Goal: Task Accomplishment & Management: Manage account settings

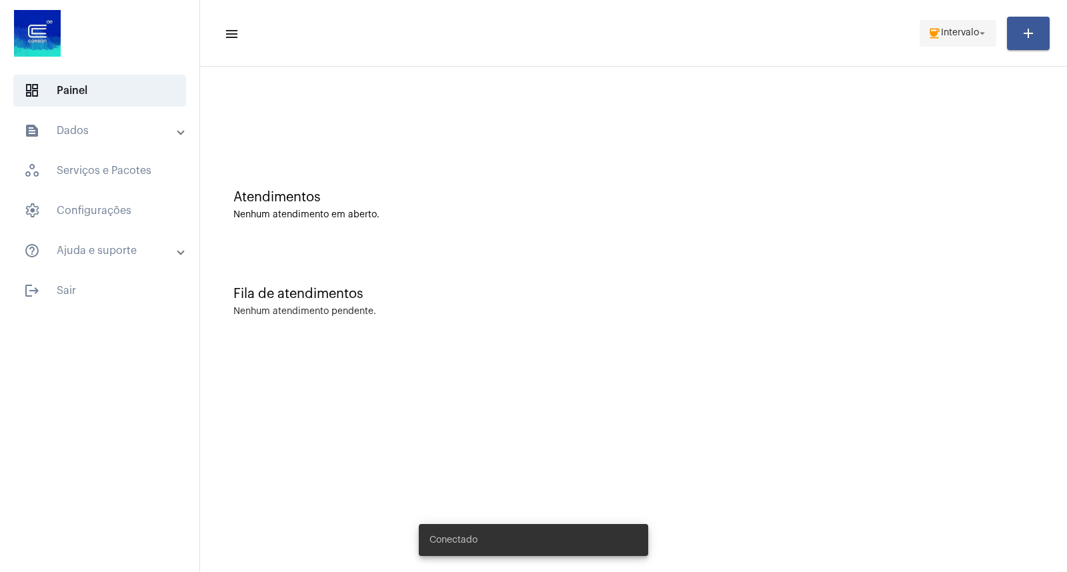
click at [955, 43] on span "coffee Intervalo arrow_drop_down" at bounding box center [957, 33] width 61 height 24
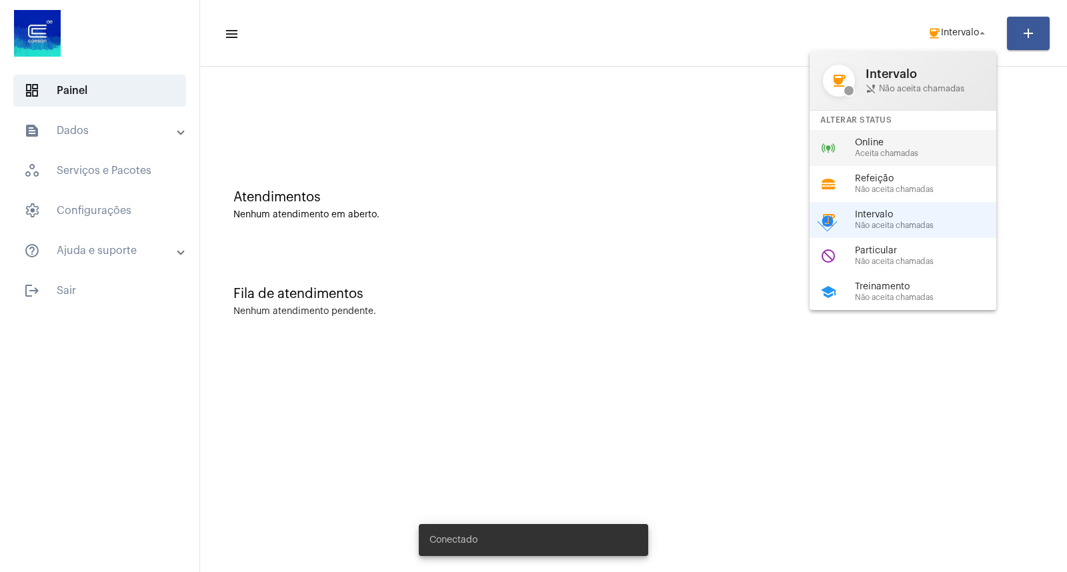
click at [895, 151] on span "Aceita chamadas" at bounding box center [931, 153] width 152 height 9
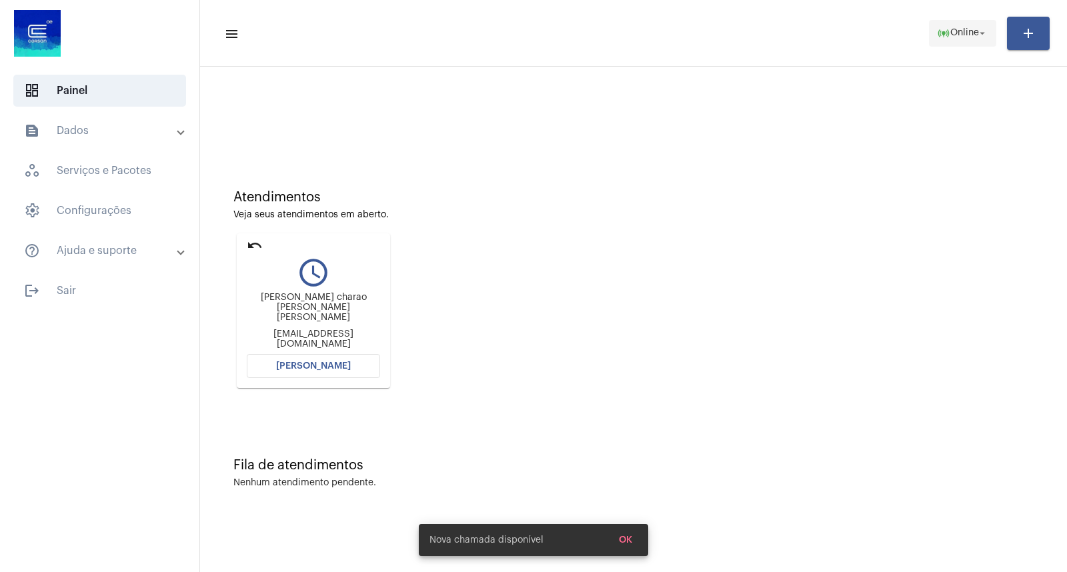
click at [977, 39] on span "online_prediction Online arrow_drop_down" at bounding box center [962, 33] width 51 height 24
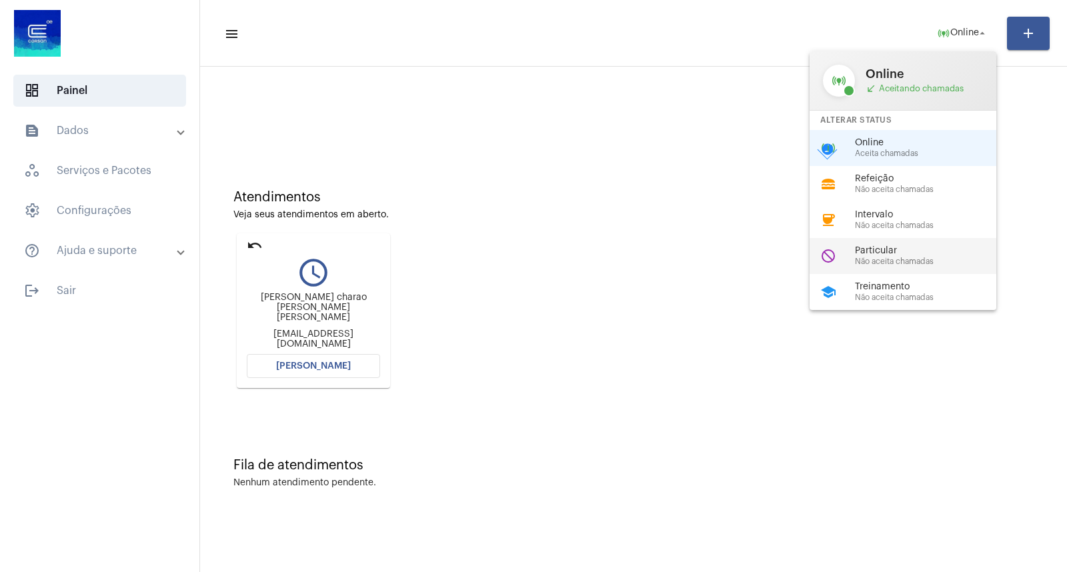
drag, startPoint x: 892, startPoint y: 284, endPoint x: 883, endPoint y: 258, distance: 27.4
click at [883, 258] on div "online_prediction Online call_received Aceitando chamadas Alterar Status online…" at bounding box center [902, 180] width 187 height 259
click at [883, 258] on div "Atendimentos Veja seus atendimentos em aberto. undo query_builder [PERSON_NAME]…" at bounding box center [633, 284] width 853 height 268
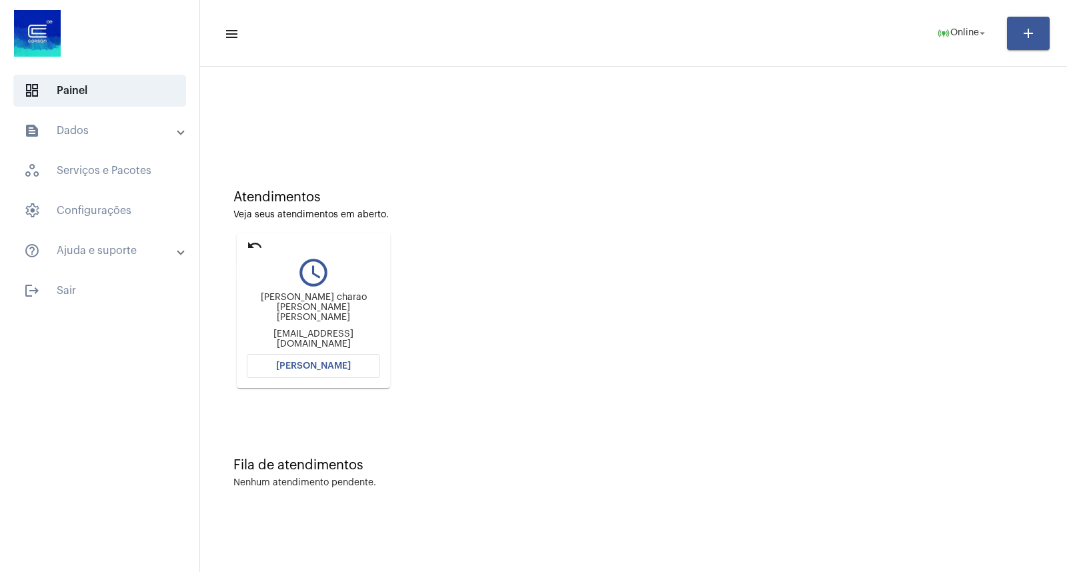
click at [248, 249] on mat-icon "undo" at bounding box center [255, 245] width 16 height 16
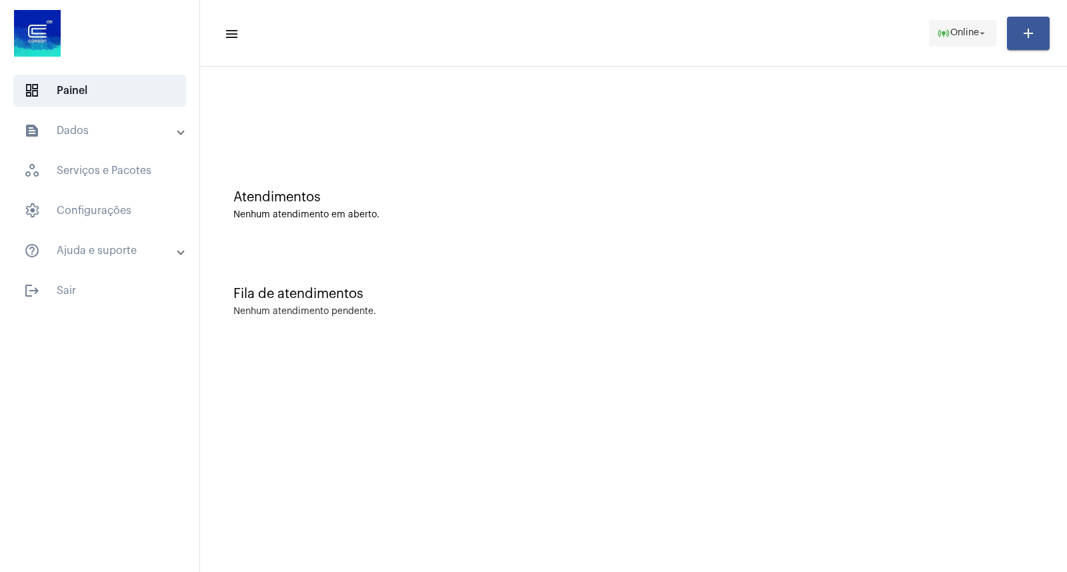
click at [960, 24] on span "online_prediction Online arrow_drop_down" at bounding box center [962, 33] width 51 height 24
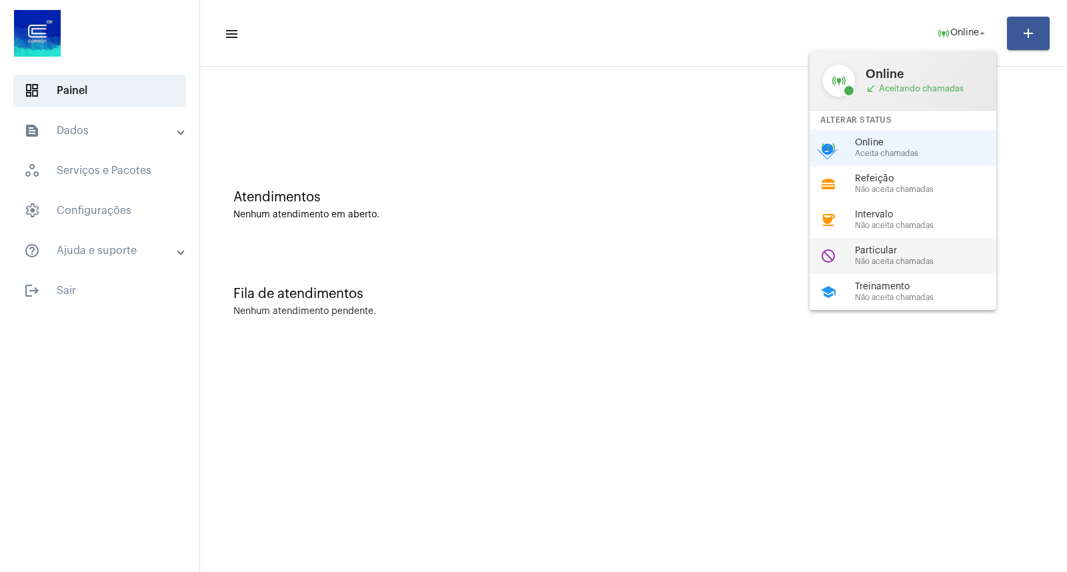
click at [898, 259] on span "Não aceita chamadas" at bounding box center [931, 261] width 152 height 9
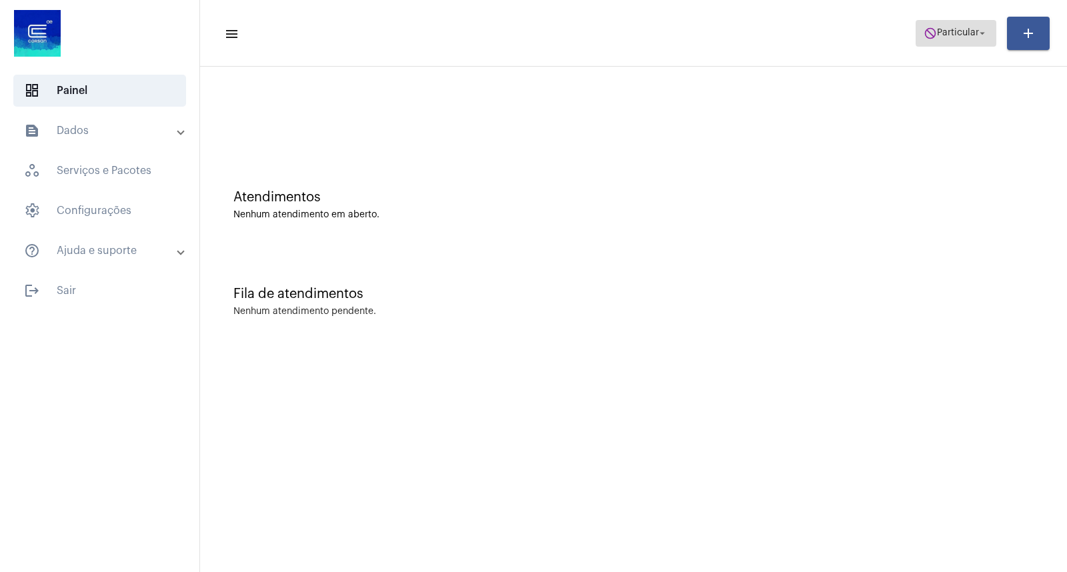
click at [925, 31] on mat-icon "do_not_disturb" at bounding box center [929, 33] width 13 height 13
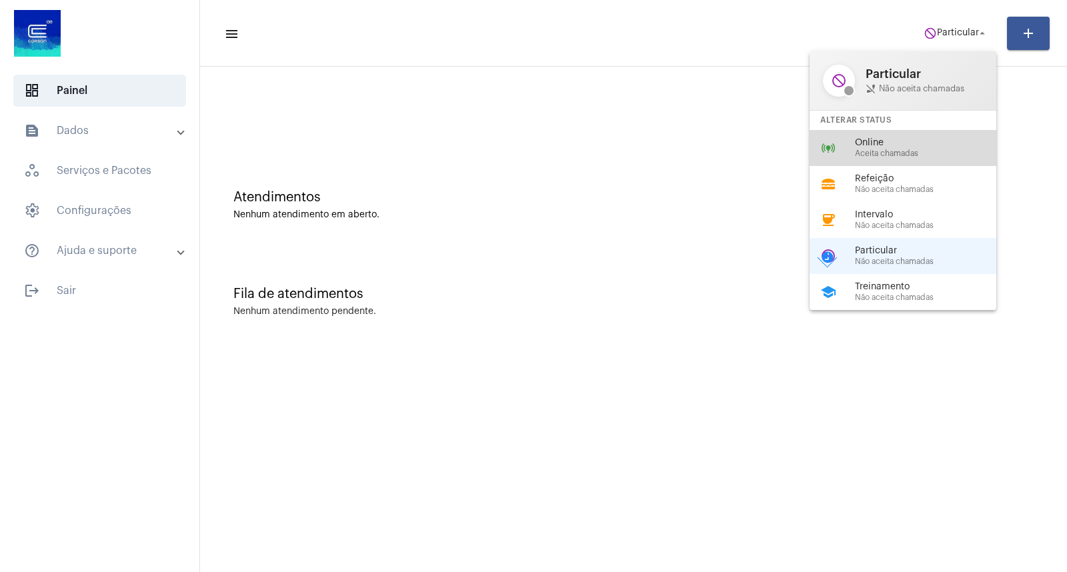
click at [892, 141] on span "Online" at bounding box center [931, 143] width 152 height 10
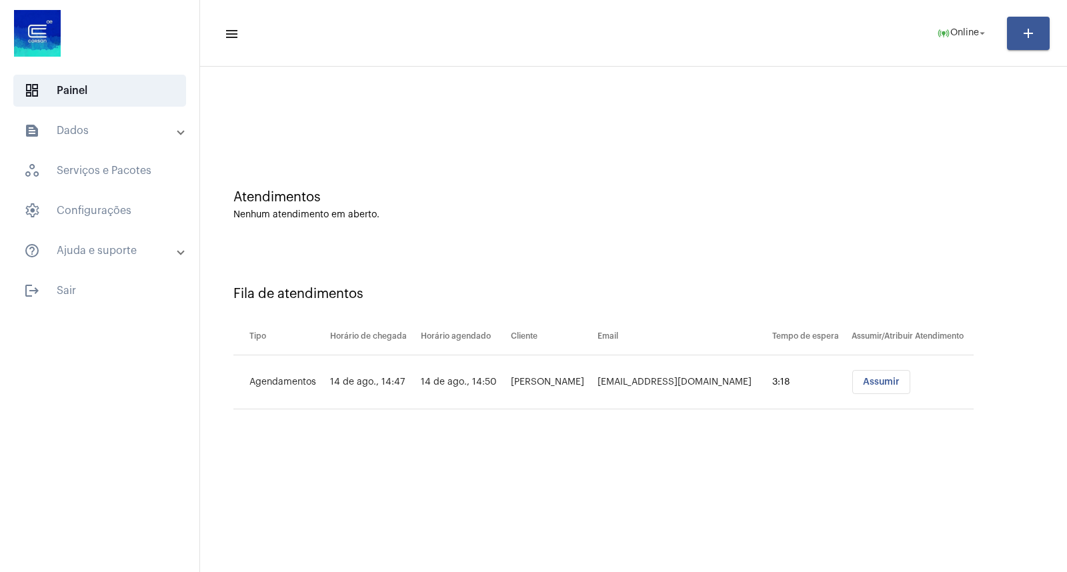
click at [892, 378] on button "Assumir" at bounding box center [881, 382] width 58 height 24
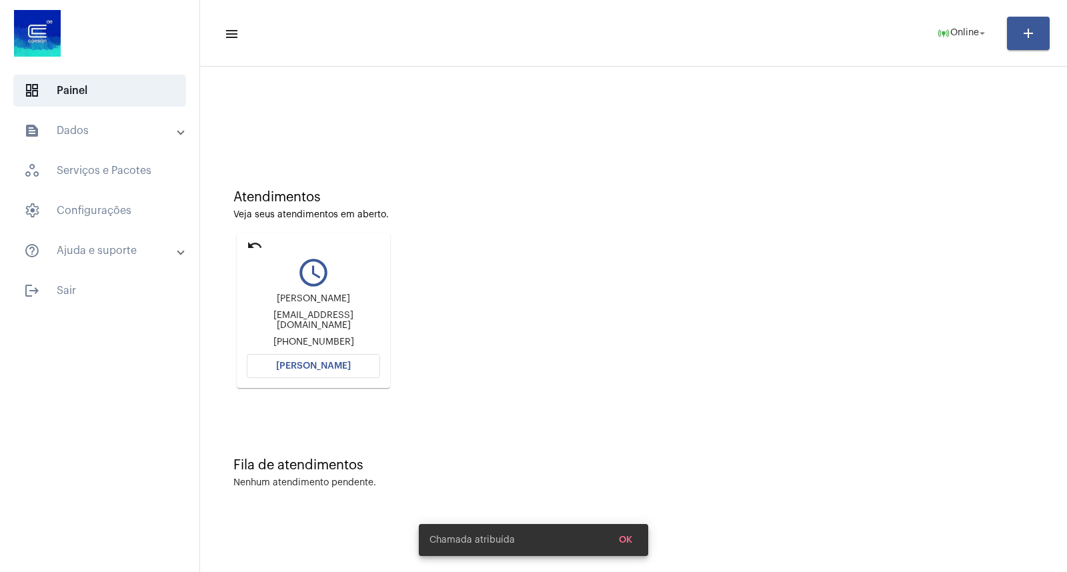
click at [347, 355] on button "[PERSON_NAME]" at bounding box center [313, 366] width 133 height 24
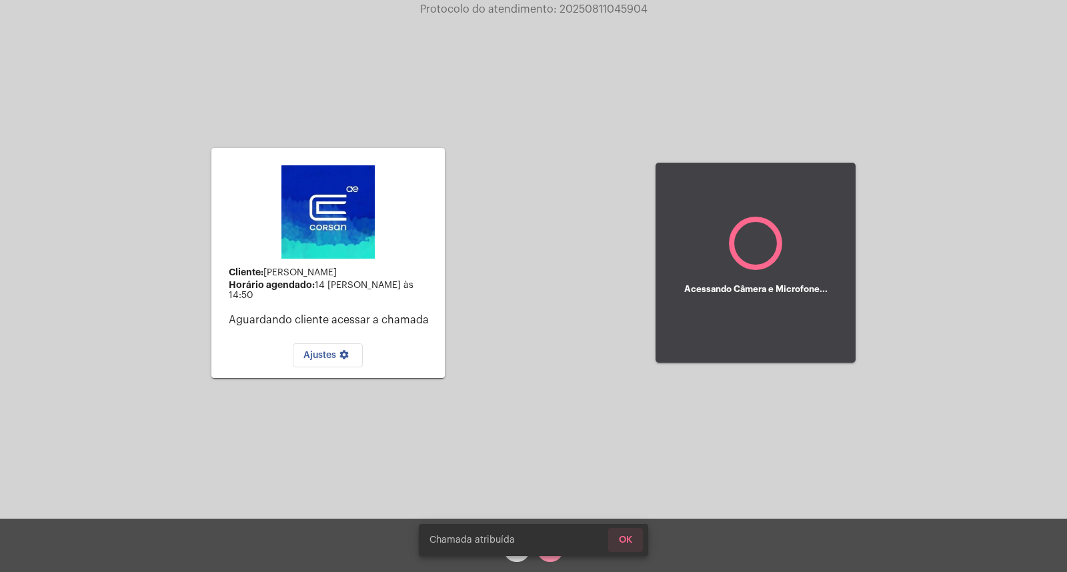
drag, startPoint x: 621, startPoint y: 542, endPoint x: 590, endPoint y: 553, distance: 32.7
click at [621, 542] on span "OK" at bounding box center [625, 539] width 13 height 9
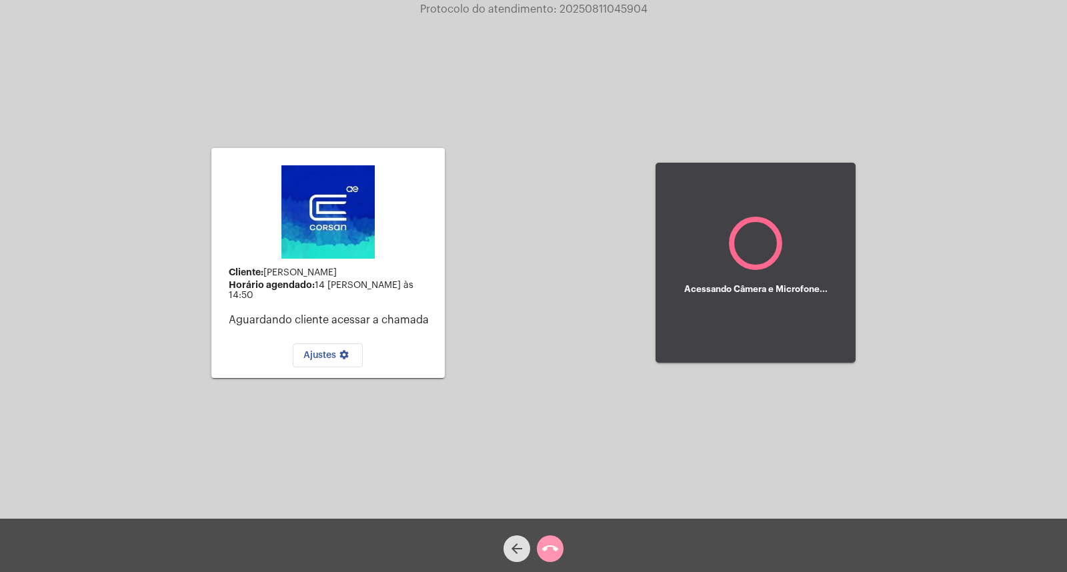
click at [557, 552] on mat-icon "call_end" at bounding box center [550, 549] width 16 height 16
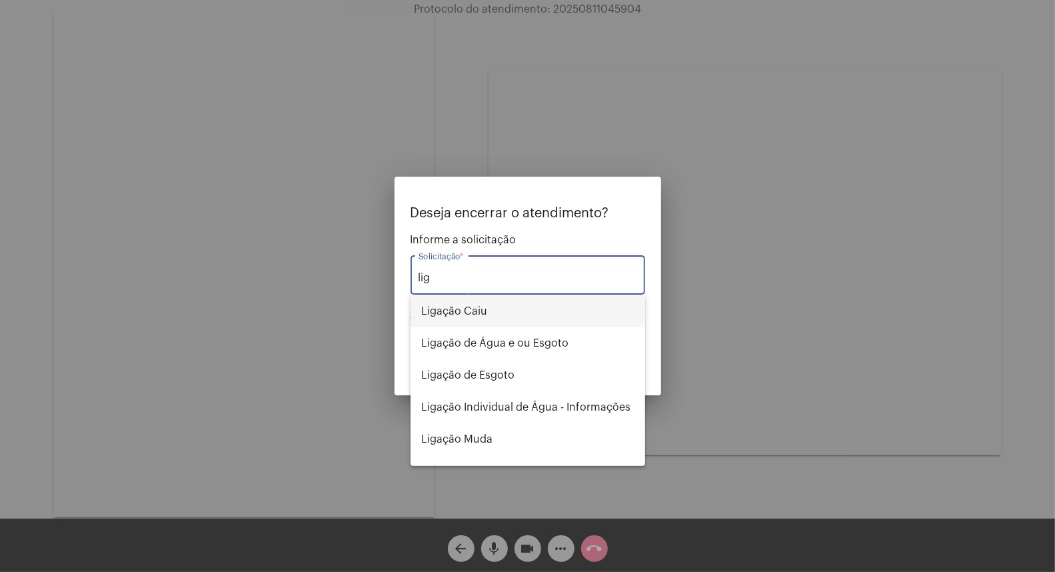
click at [516, 297] on span "Ligação Caiu" at bounding box center [527, 311] width 213 height 32
type input "Ligação Caiu"
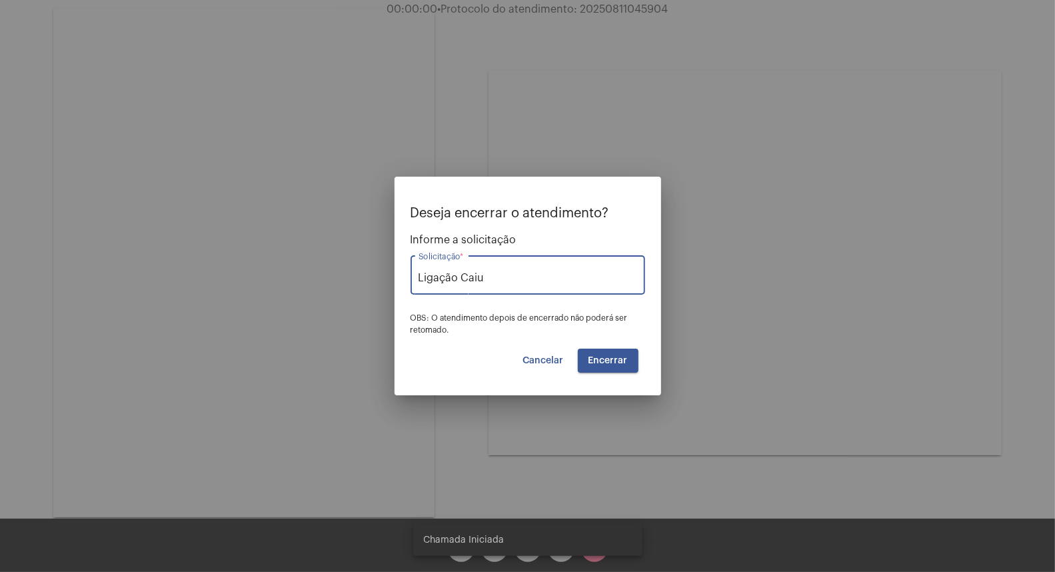
click at [601, 356] on span "Encerrar" at bounding box center [608, 360] width 39 height 9
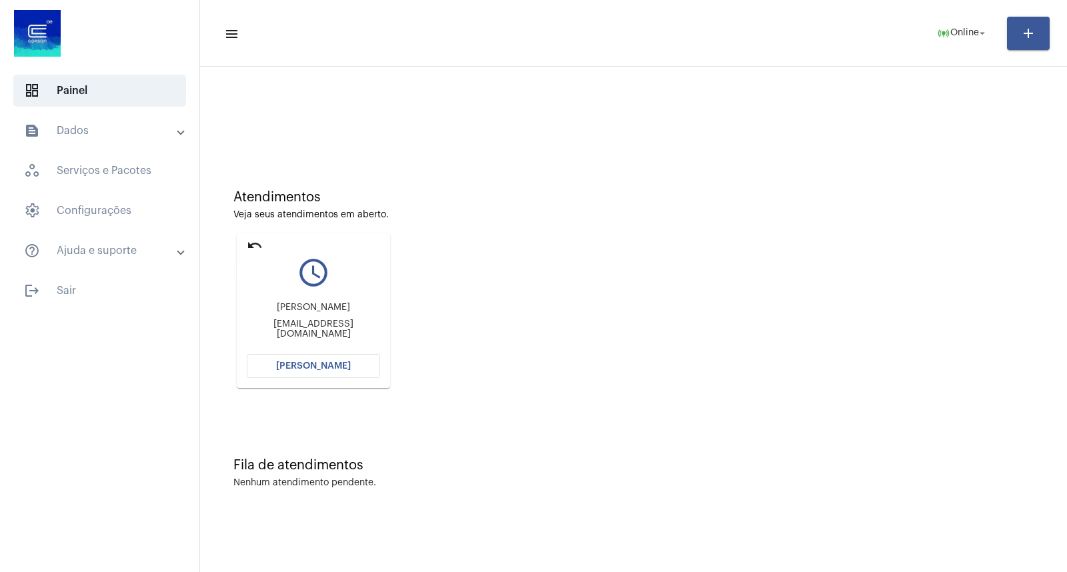
click at [256, 240] on mat-icon "undo" at bounding box center [255, 245] width 16 height 16
click at [259, 243] on mat-icon "undo" at bounding box center [255, 245] width 16 height 16
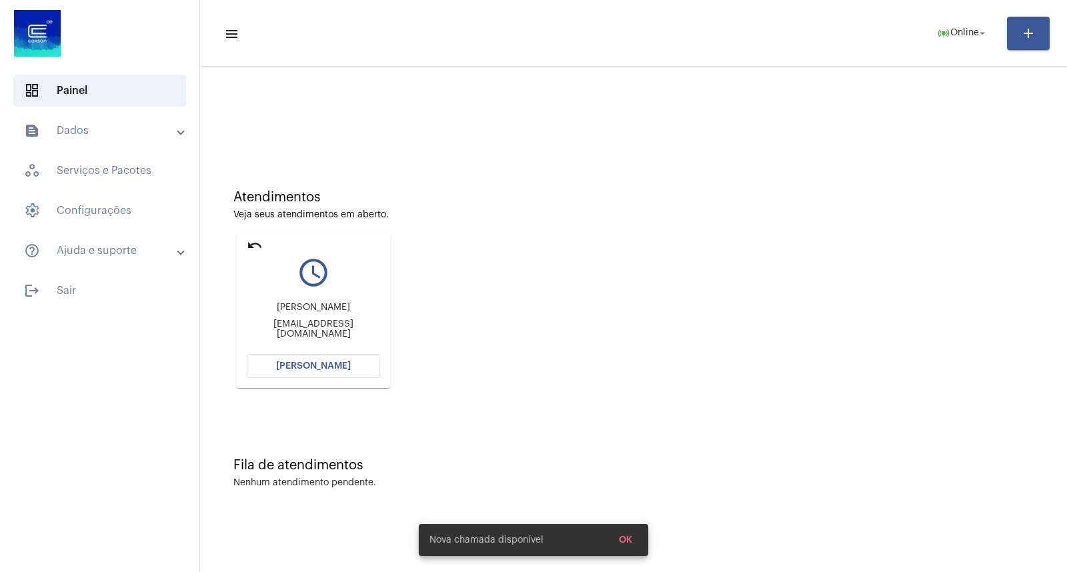
click at [259, 243] on mat-icon "undo" at bounding box center [255, 245] width 16 height 16
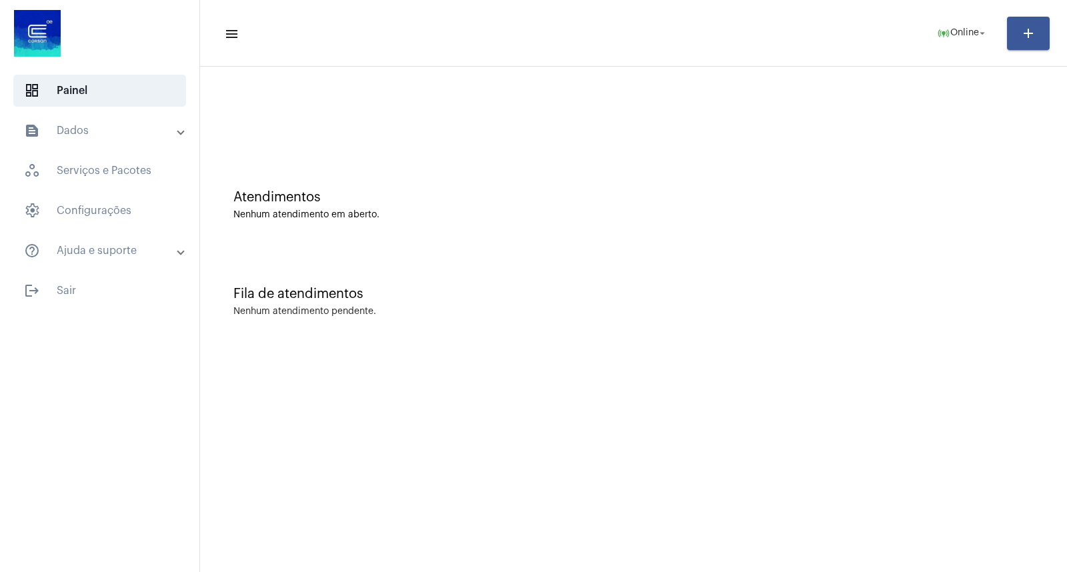
click at [259, 243] on div "Atendimentos Nenhum atendimento em aberto." at bounding box center [633, 198] width 853 height 97
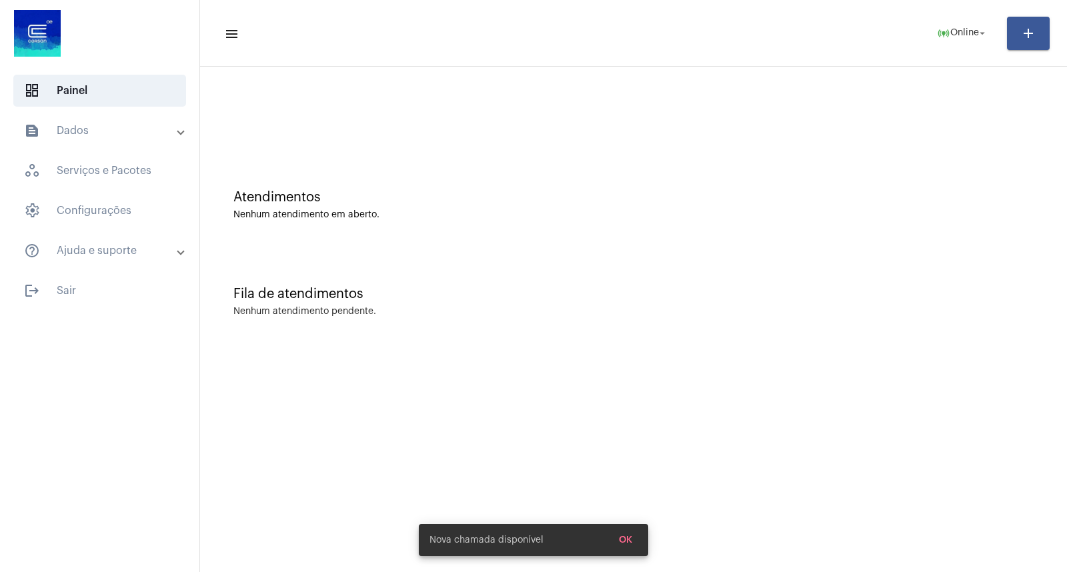
click at [259, 243] on div "Atendimentos Nenhum atendimento em aberto." at bounding box center [633, 198] width 853 height 97
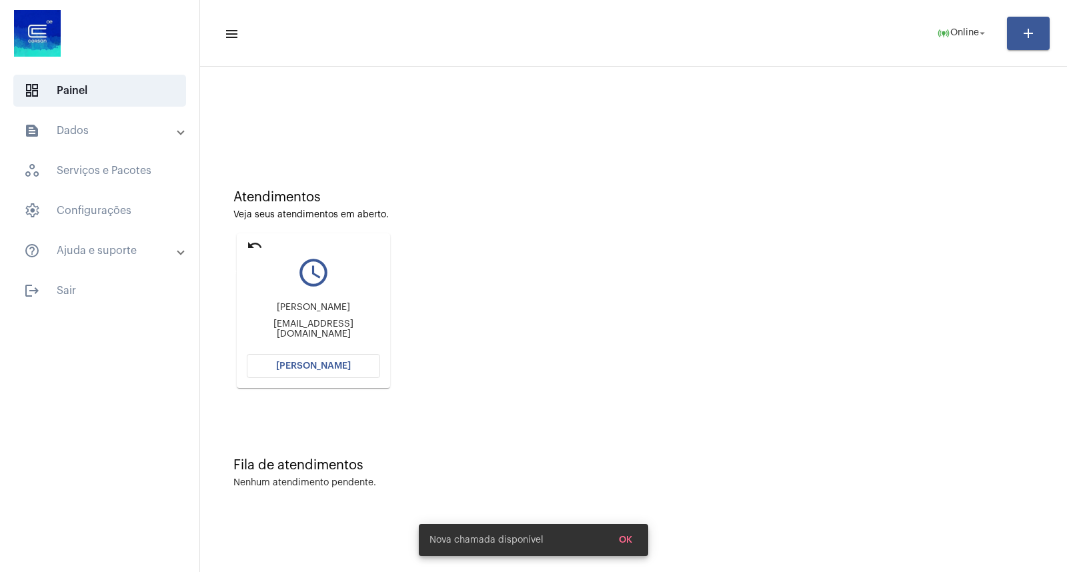
click at [259, 243] on mat-icon "undo" at bounding box center [255, 245] width 16 height 16
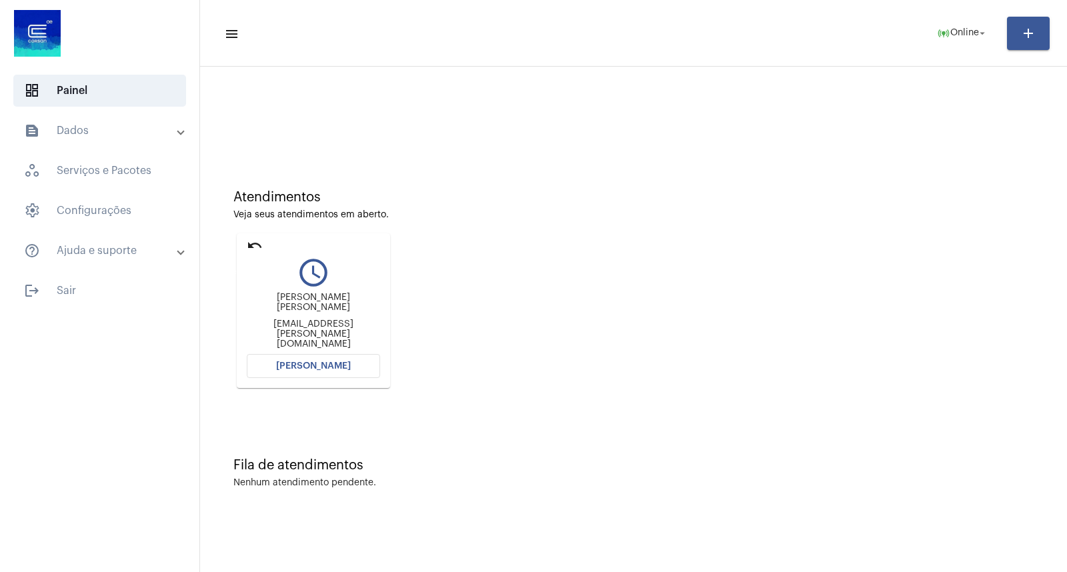
click at [253, 247] on mat-icon "undo" at bounding box center [255, 245] width 16 height 16
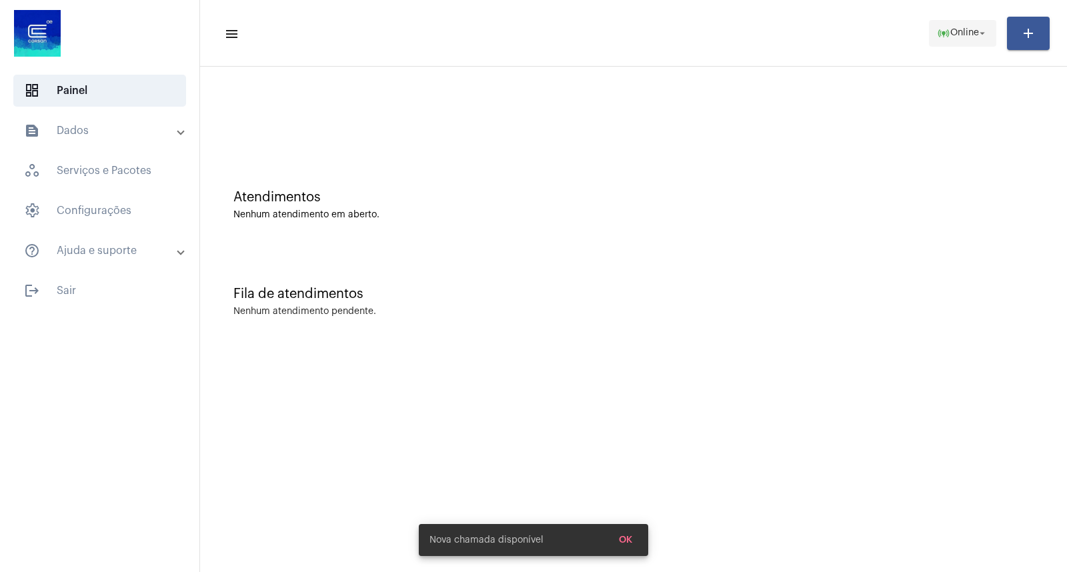
drag, startPoint x: 967, startPoint y: 38, endPoint x: 960, endPoint y: 43, distance: 8.1
click at [965, 38] on span "online_prediction Online arrow_drop_down" at bounding box center [962, 33] width 51 height 24
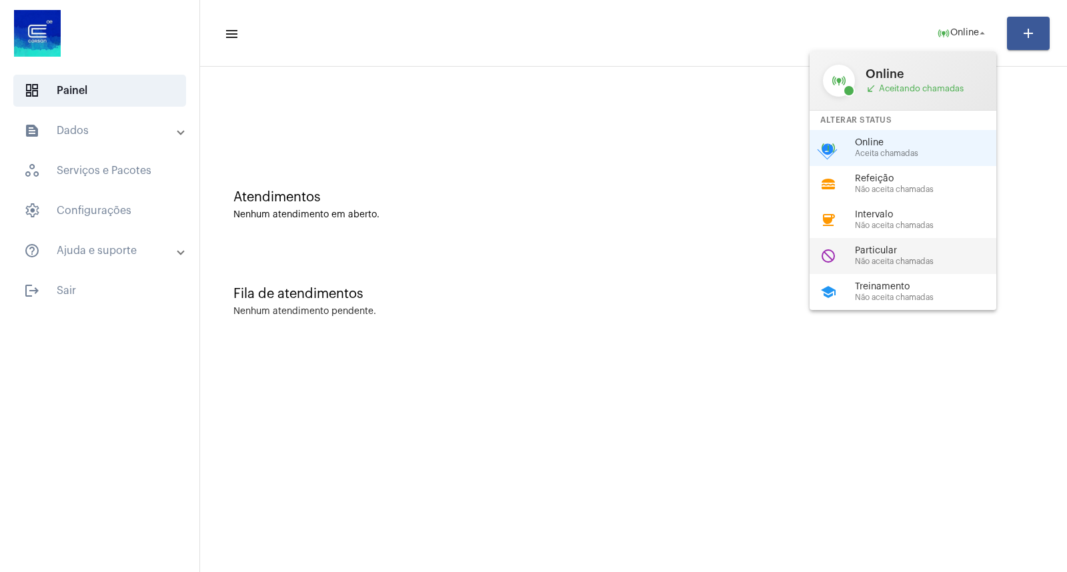
click at [889, 251] on span "Particular" at bounding box center [931, 251] width 152 height 10
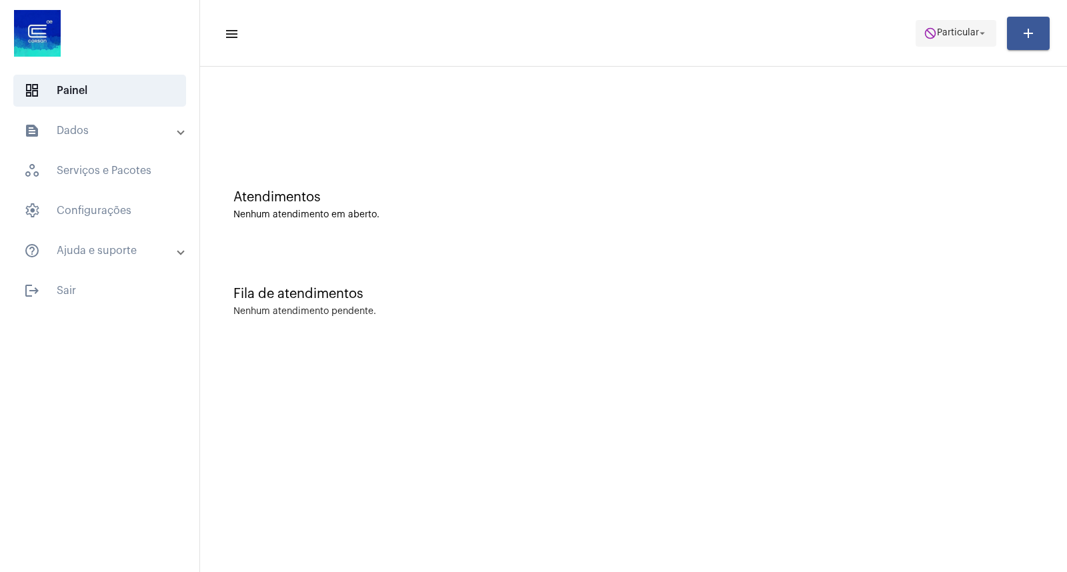
click at [938, 44] on span "do_not_disturb Particular arrow_drop_down" at bounding box center [955, 33] width 65 height 24
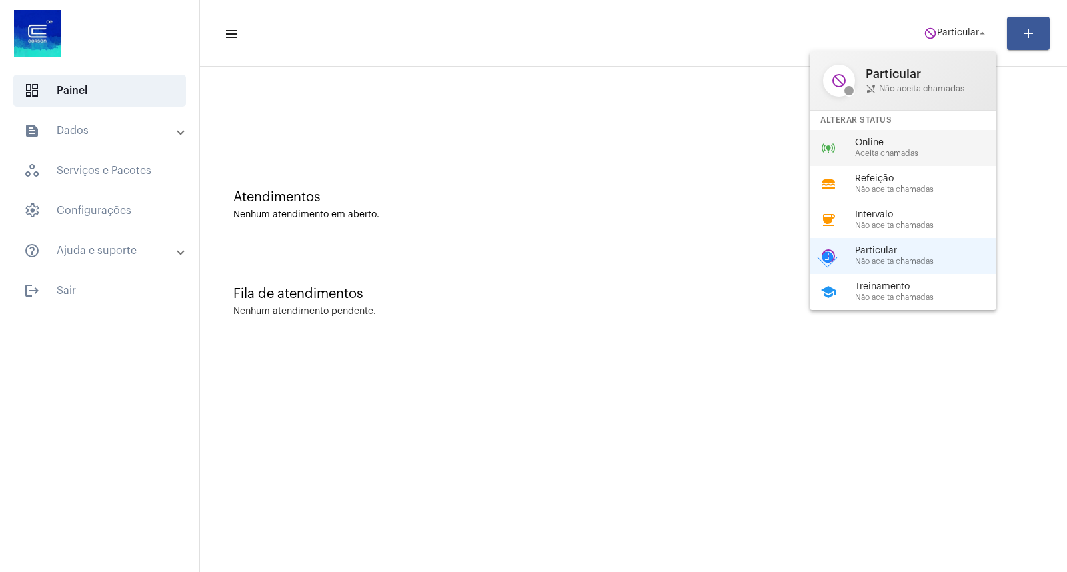
click at [894, 145] on span "Online" at bounding box center [931, 143] width 152 height 10
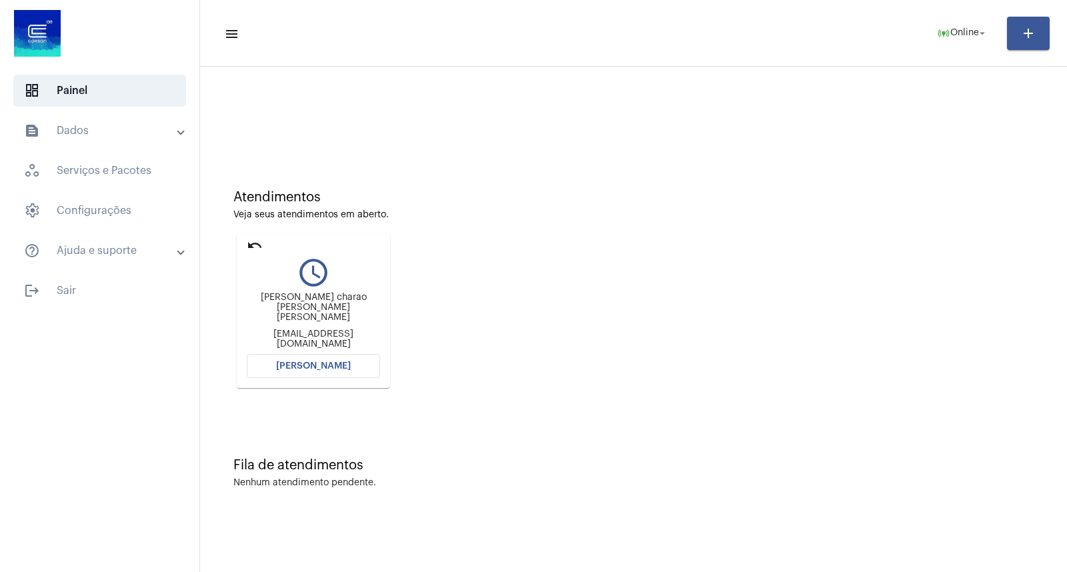
drag, startPoint x: 811, startPoint y: 303, endPoint x: 765, endPoint y: 264, distance: 61.0
click at [811, 303] on div "Atendimentos Veja seus atendimentos em aberto. undo query_builder [PERSON_NAME]…" at bounding box center [633, 284] width 853 height 268
click at [245, 243] on mat-card "undo query_builder [PERSON_NAME] charao [PERSON_NAME] [PERSON_NAME] [EMAIL_ADDR…" at bounding box center [313, 310] width 153 height 155
click at [259, 251] on mat-icon "undo" at bounding box center [255, 245] width 16 height 16
drag, startPoint x: 254, startPoint y: 245, endPoint x: 356, endPoint y: 213, distance: 106.9
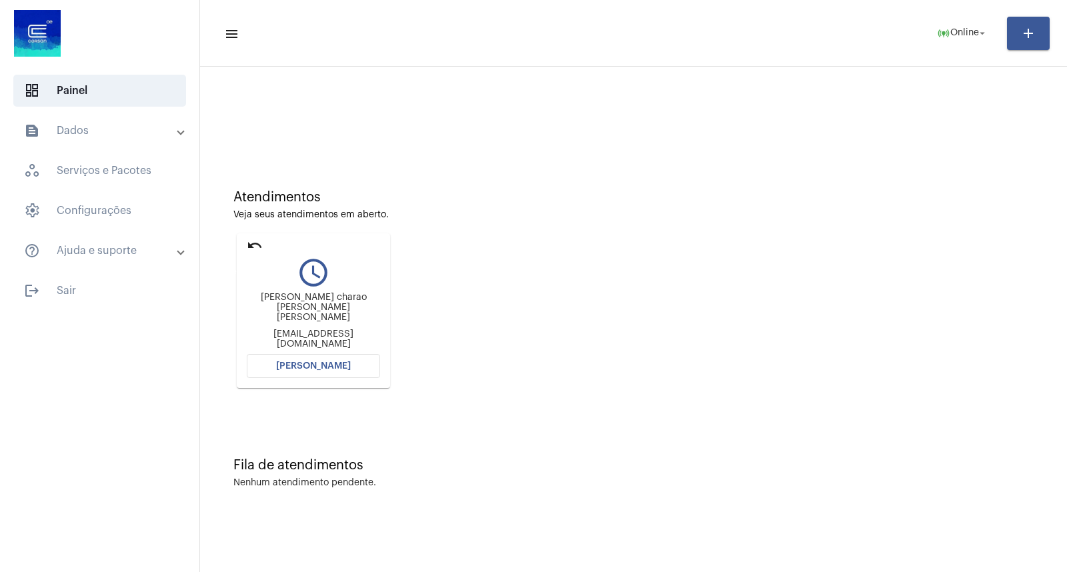
click at [257, 245] on mat-icon "undo" at bounding box center [255, 245] width 16 height 16
click at [945, 14] on mat-toolbar-row "menu online_prediction Online arrow_drop_down add" at bounding box center [633, 33] width 867 height 43
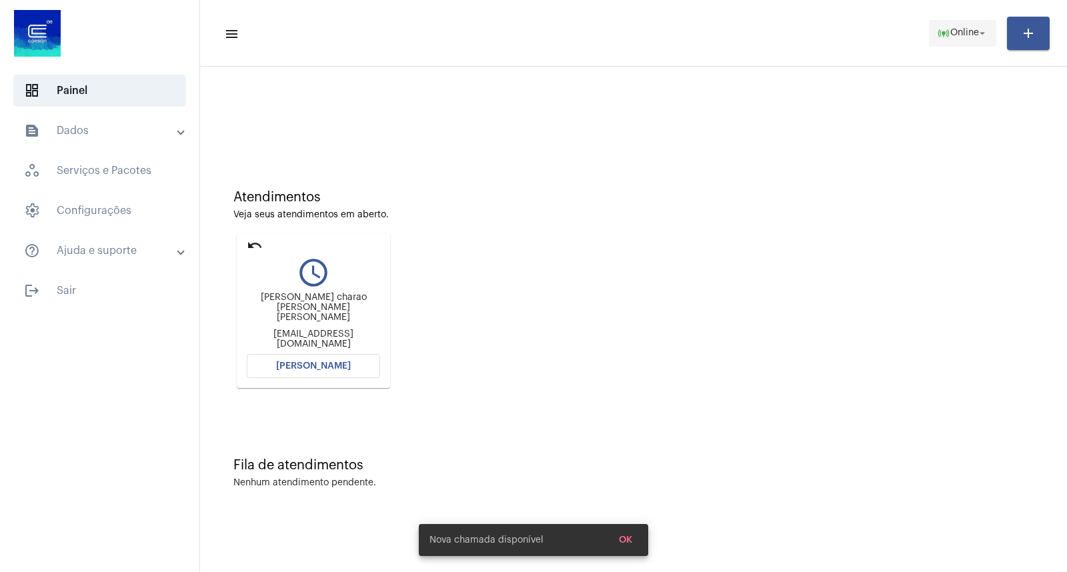
click at [951, 22] on span "online_prediction Online arrow_drop_down" at bounding box center [962, 33] width 51 height 24
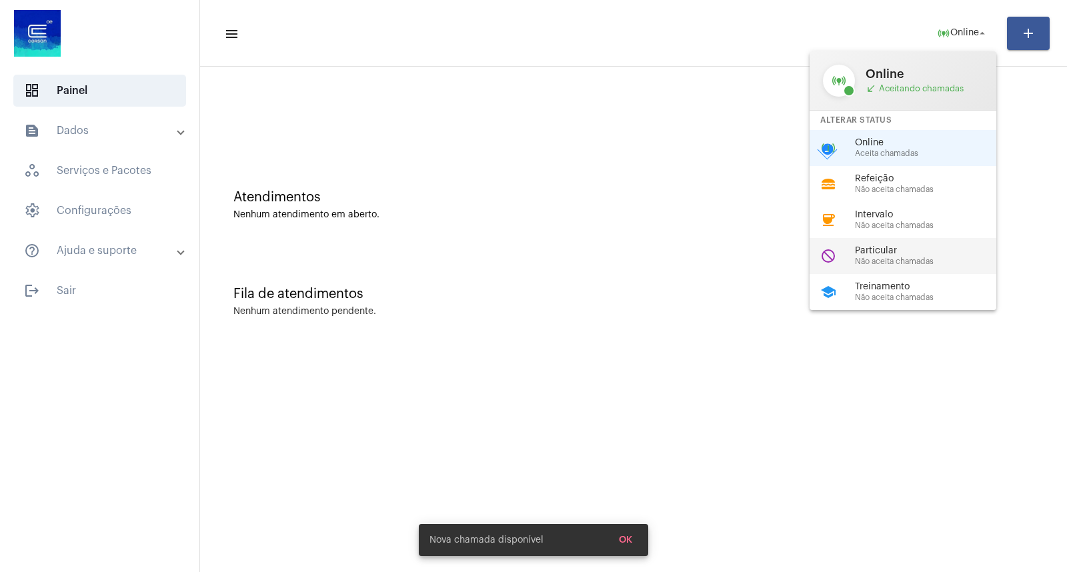
click at [903, 256] on div "Particular Não aceita chamadas" at bounding box center [931, 256] width 152 height 20
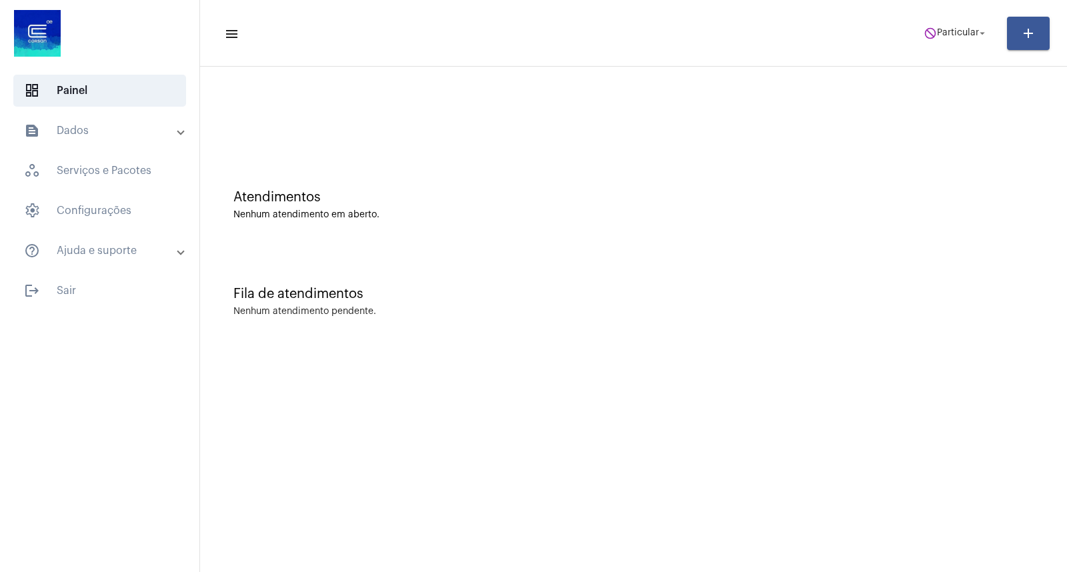
click at [131, 131] on mat-panel-title "text_snippet_outlined Dados" at bounding box center [101, 131] width 154 height 16
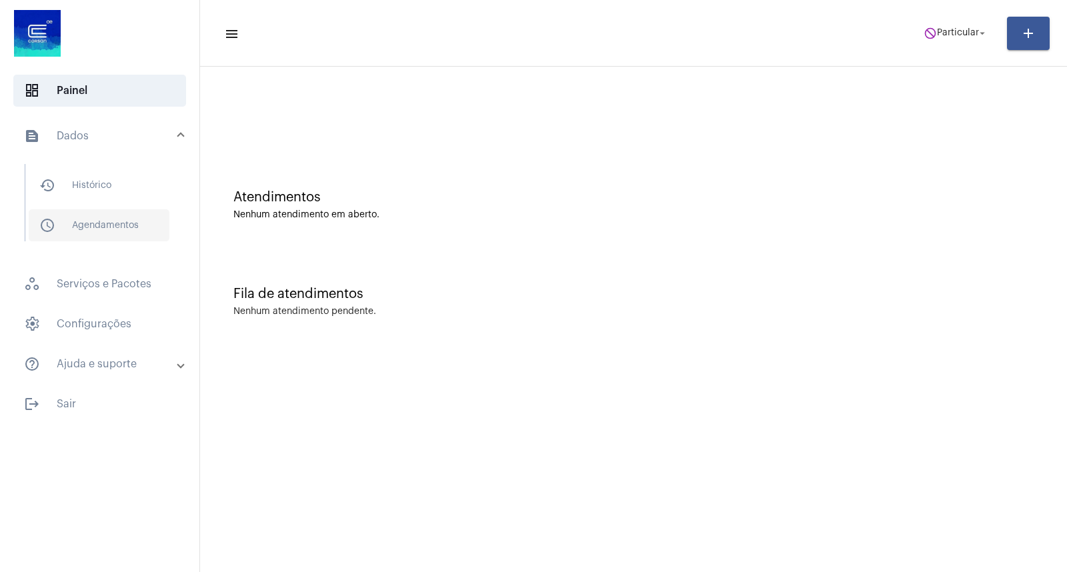
drag, startPoint x: 114, startPoint y: 178, endPoint x: 103, endPoint y: 225, distance: 48.7
click at [113, 184] on span "history_outlined Histórico" at bounding box center [99, 185] width 141 height 32
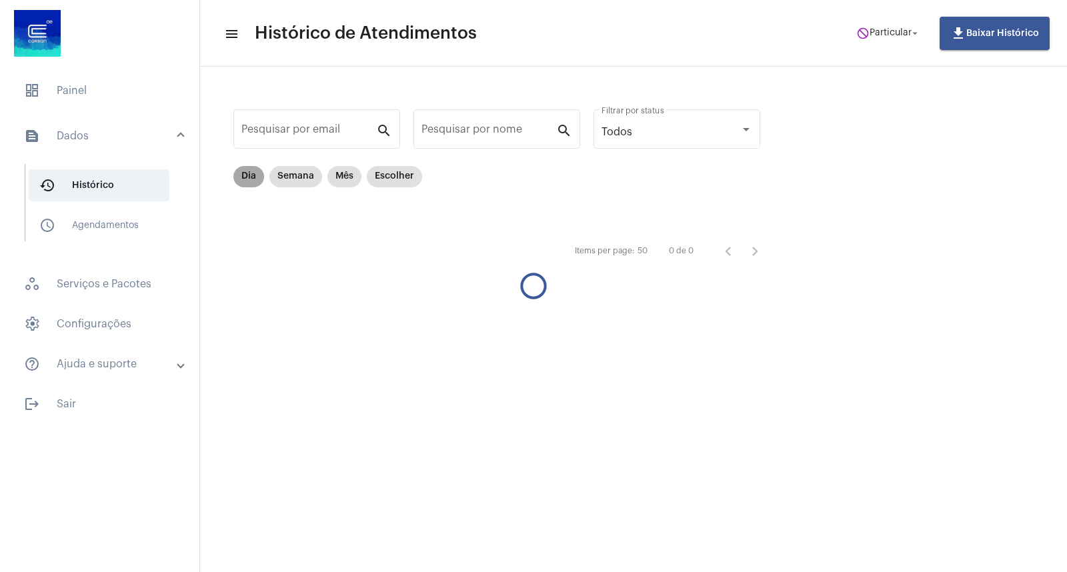
click at [241, 181] on mat-chip "Dia" at bounding box center [248, 176] width 31 height 21
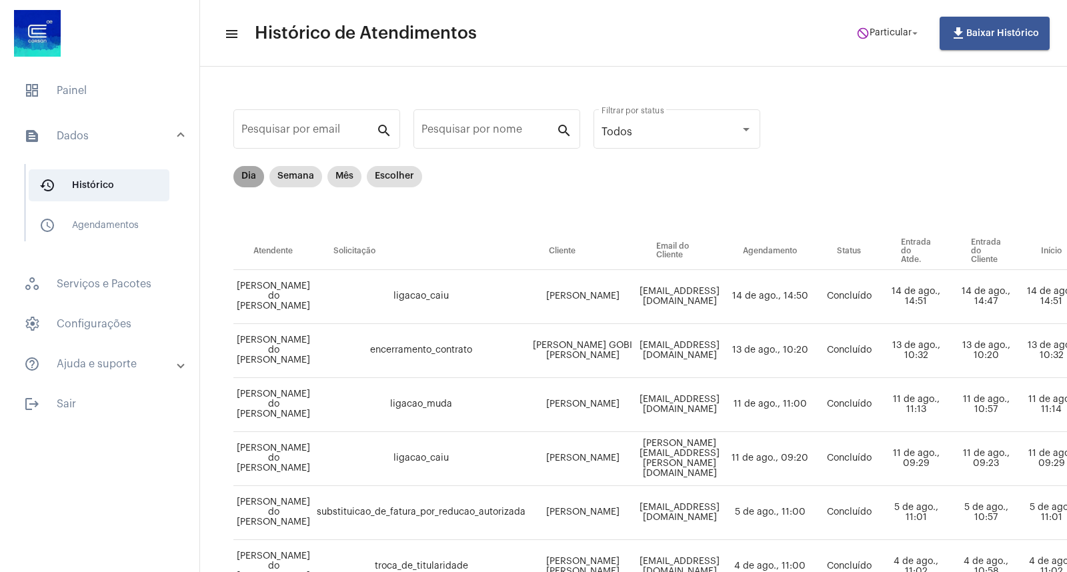
click at [241, 175] on mat-chip "Dia" at bounding box center [248, 176] width 31 height 21
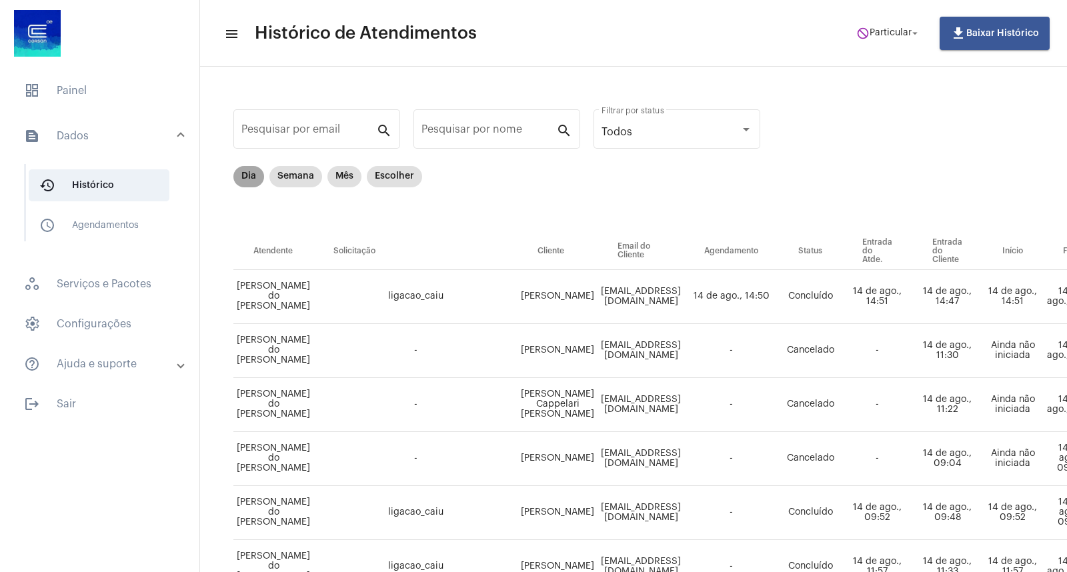
click at [241, 174] on mat-chip "Dia" at bounding box center [248, 176] width 31 height 21
click at [36, 87] on span "dashboard" at bounding box center [32, 91] width 16 height 16
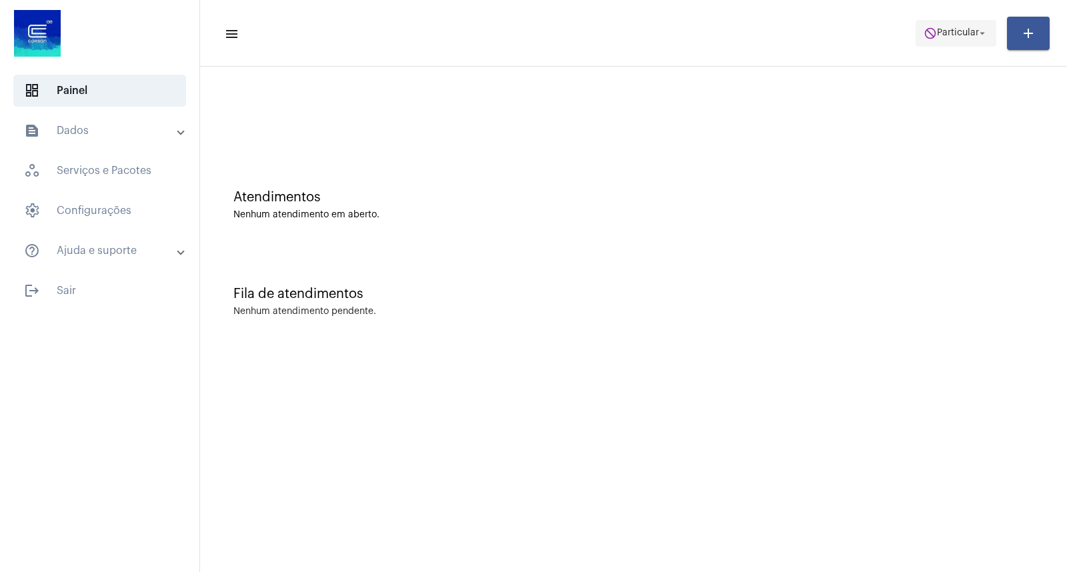
click at [934, 20] on button "do_not_disturb Particular arrow_drop_down" at bounding box center [955, 33] width 81 height 27
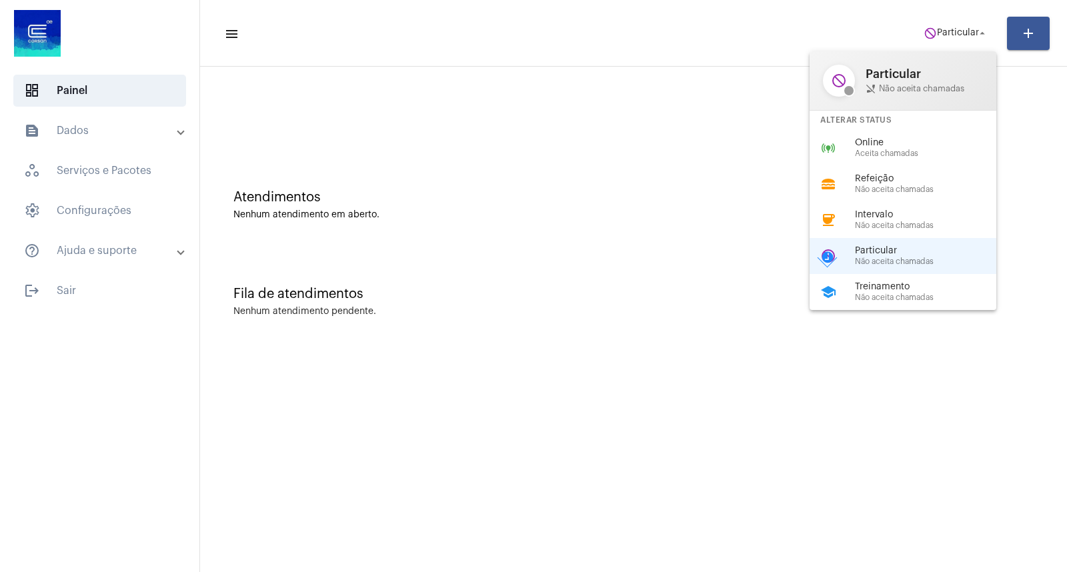
click at [904, 129] on div "Alterar Status" at bounding box center [902, 120] width 187 height 19
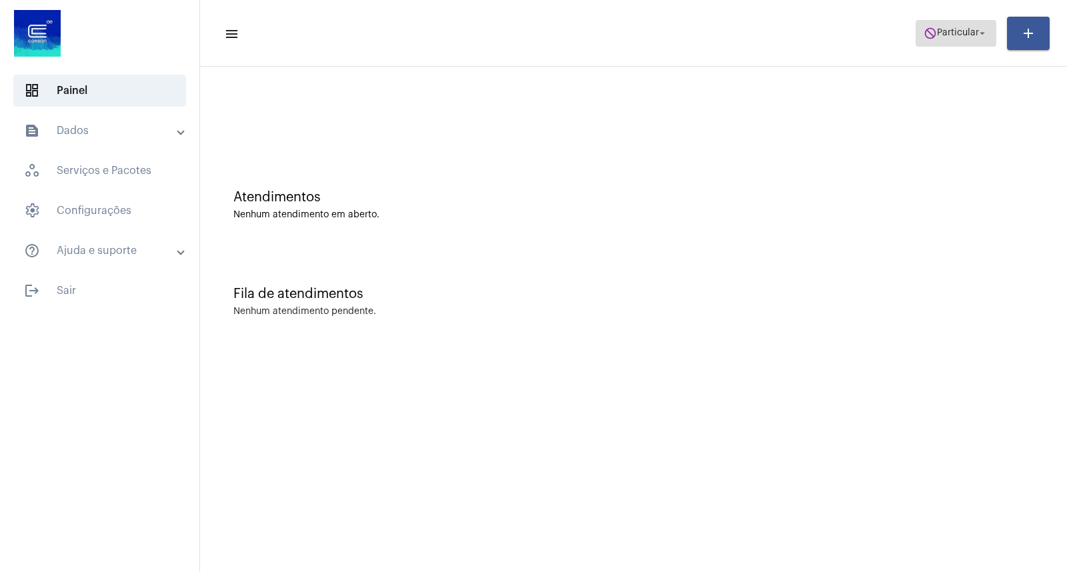
click at [945, 37] on span "Particular" at bounding box center [958, 33] width 42 height 9
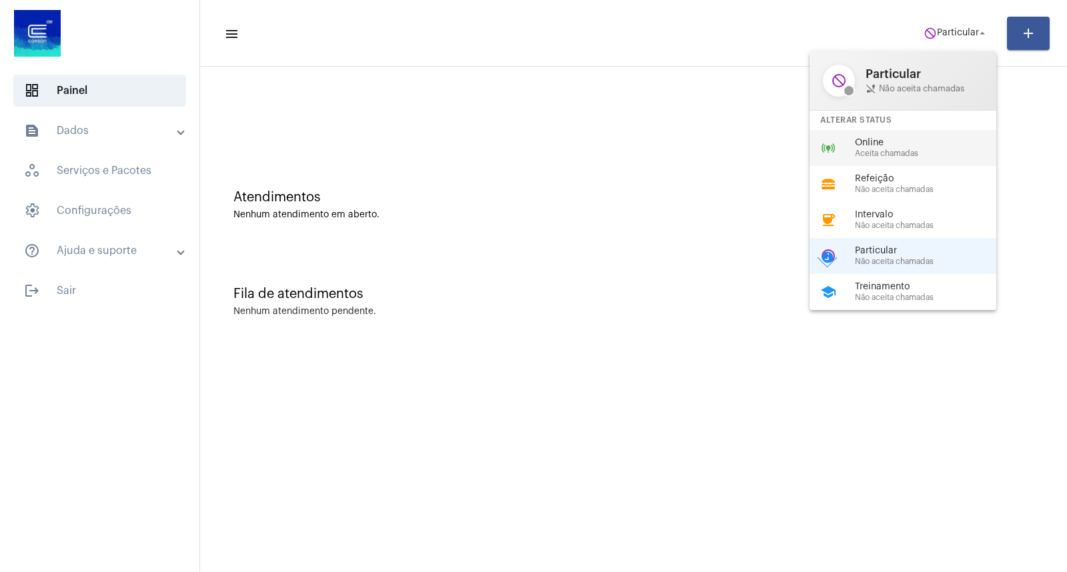
click at [881, 158] on div "online_prediction Online Aceita chamadas" at bounding box center [913, 148] width 208 height 36
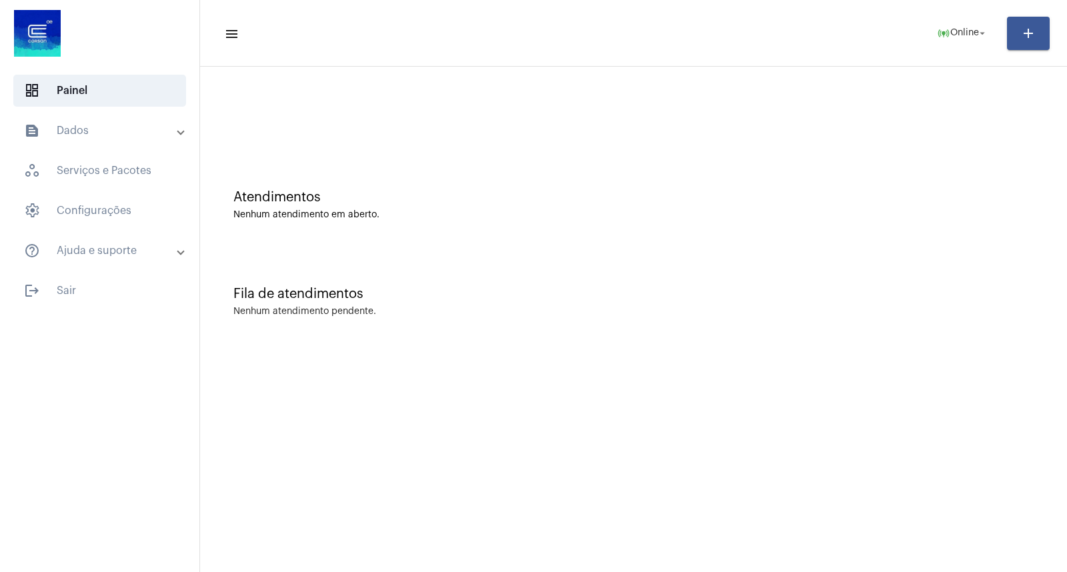
click at [488, 570] on mat-sidenav-content "menu online_prediction Online arrow_drop_down add Atendimentos Nenhum atendimen…" at bounding box center [633, 286] width 867 height 572
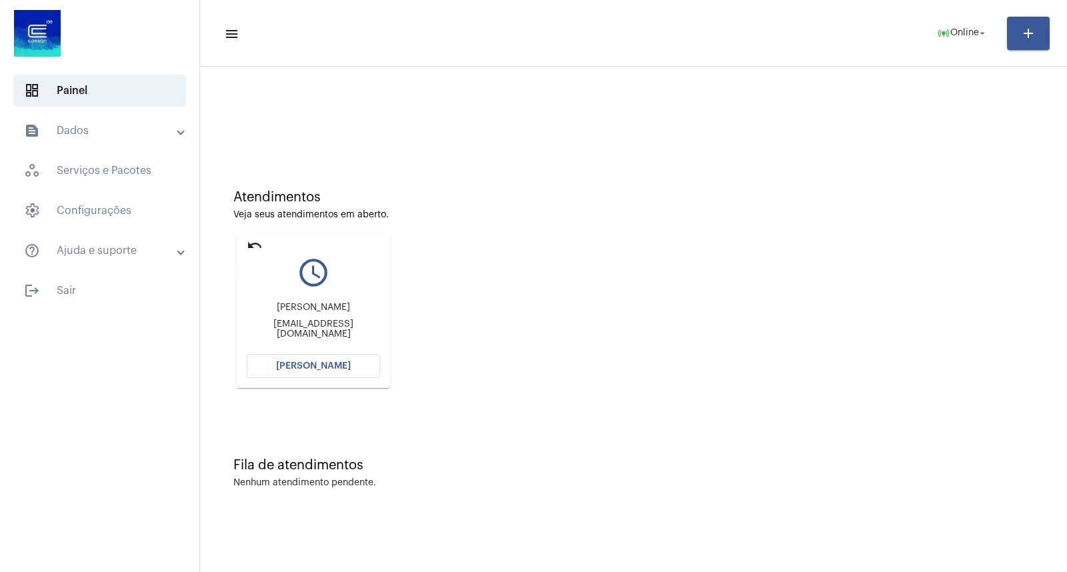
click at [255, 252] on mat-icon "undo" at bounding box center [255, 245] width 16 height 16
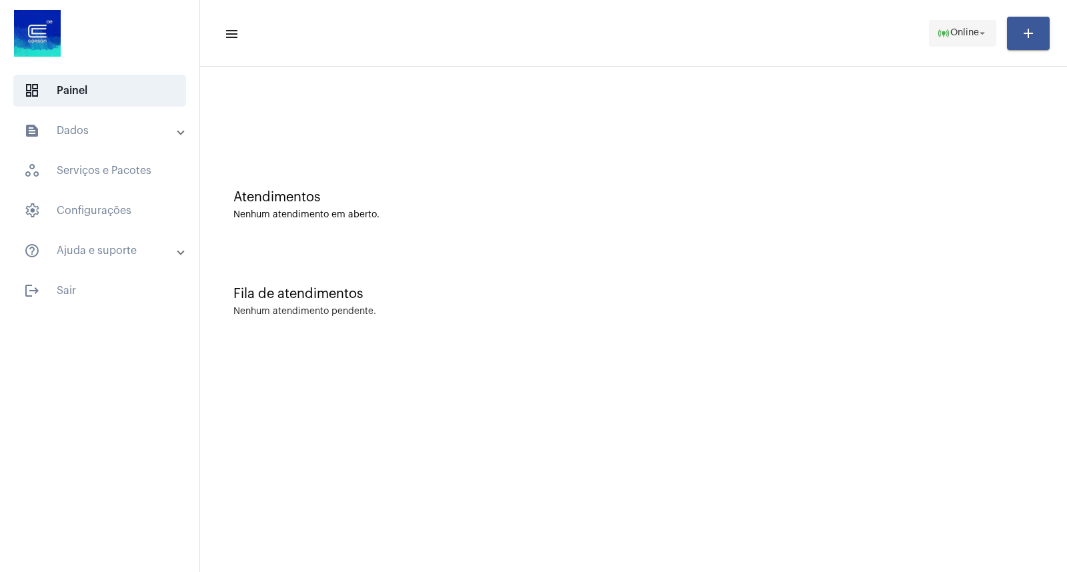
click at [941, 31] on mat-icon "online_prediction" at bounding box center [943, 33] width 13 height 13
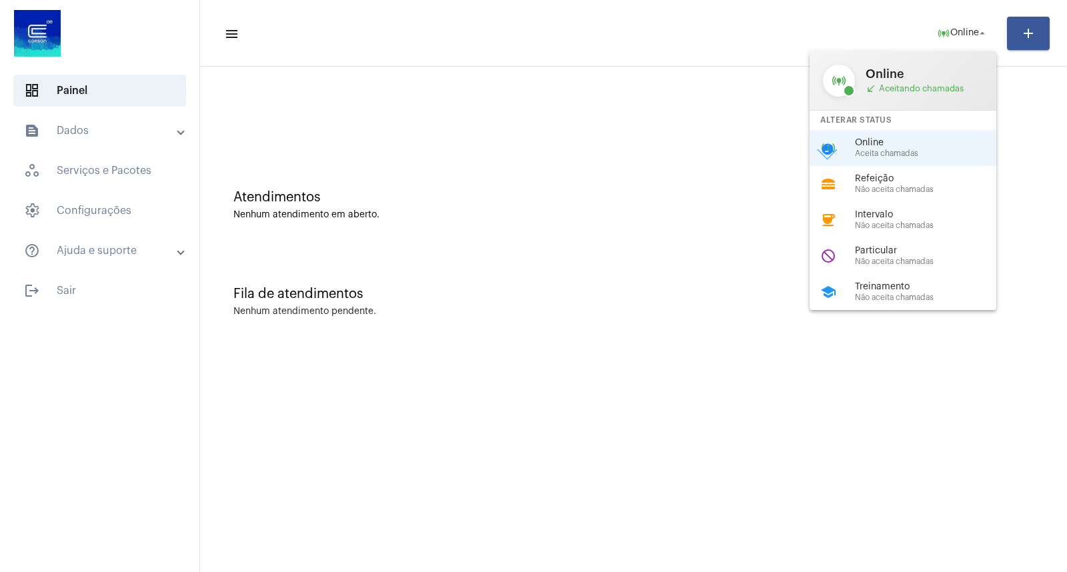
click at [857, 145] on span "Online" at bounding box center [931, 143] width 152 height 10
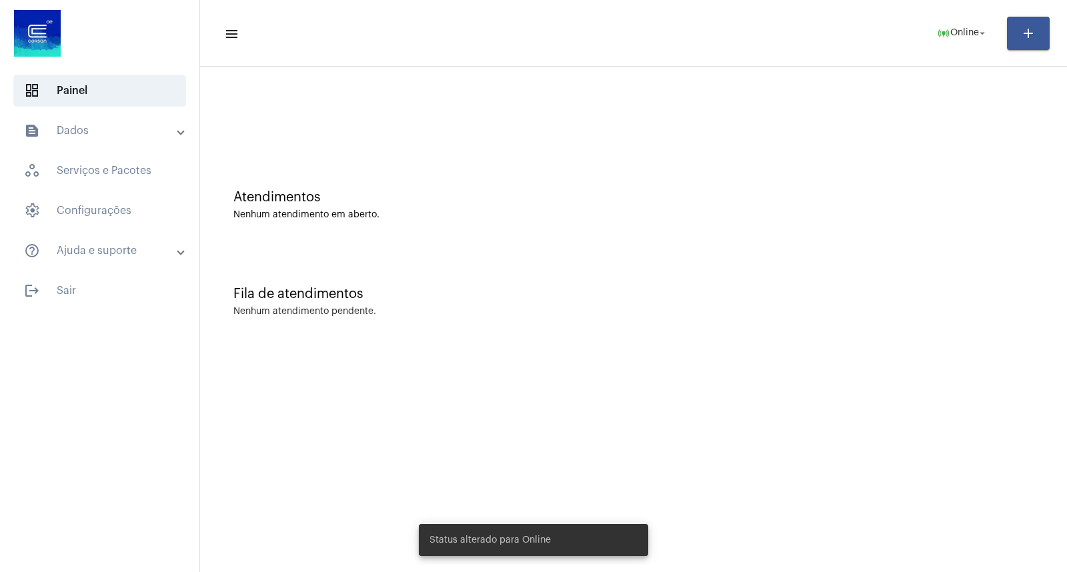
click at [563, 314] on div "Nenhum atendimento pendente." at bounding box center [633, 312] width 800 height 10
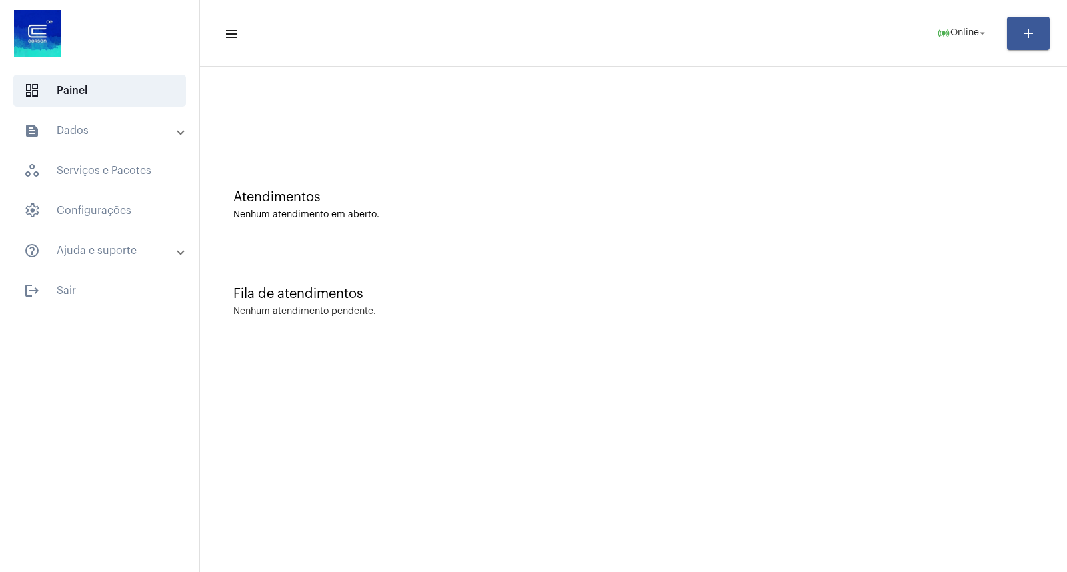
click at [497, 571] on mat-sidenav-content "menu online_prediction Online arrow_drop_down add Atendimentos Nenhum atendimen…" at bounding box center [633, 286] width 867 height 572
click at [962, 41] on span "online_prediction Online arrow_drop_down" at bounding box center [962, 33] width 51 height 24
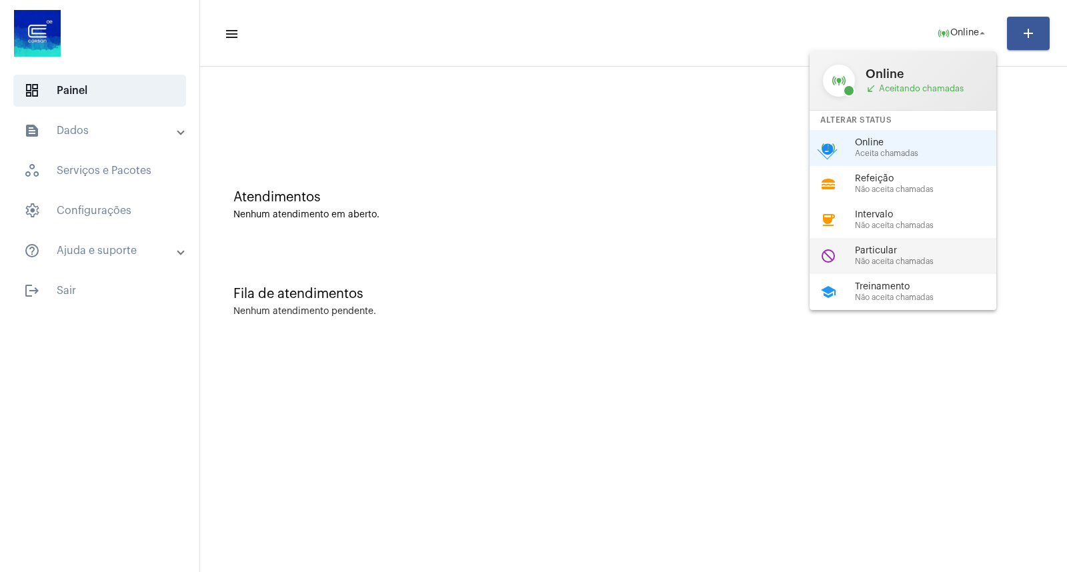
drag, startPoint x: 878, startPoint y: 300, endPoint x: 881, endPoint y: 263, distance: 36.8
click at [881, 263] on div "online_prediction Online call_received Aceitando chamadas Alterar Status online…" at bounding box center [902, 180] width 187 height 259
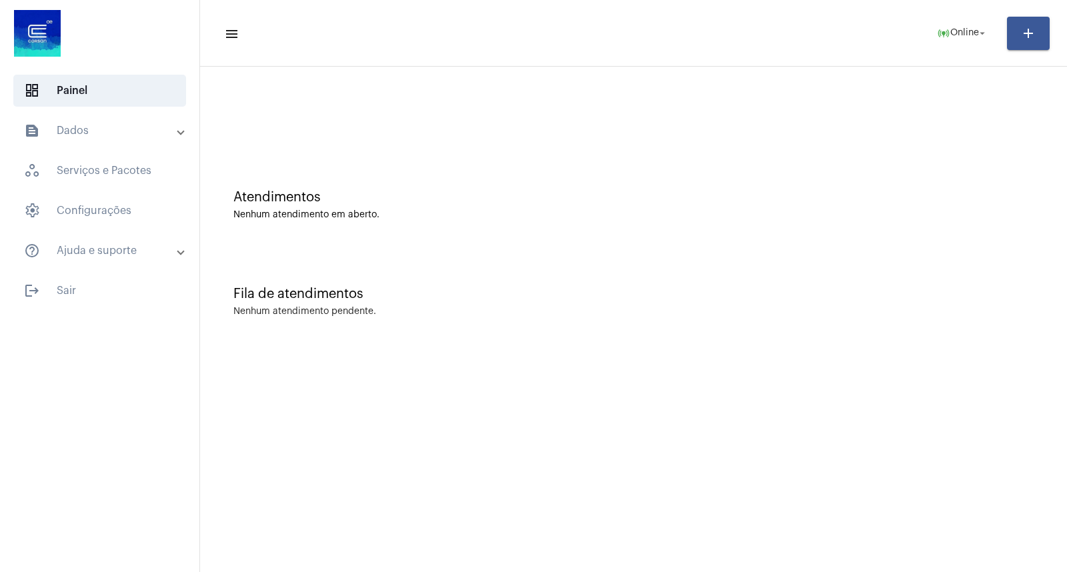
click at [407, 239] on div "Atendimentos Nenhum atendimento em aberto." at bounding box center [633, 198] width 853 height 97
drag, startPoint x: 955, startPoint y: 35, endPoint x: 955, endPoint y: 45, distance: 9.3
click at [955, 40] on span "online_prediction Online arrow_drop_down" at bounding box center [962, 33] width 51 height 24
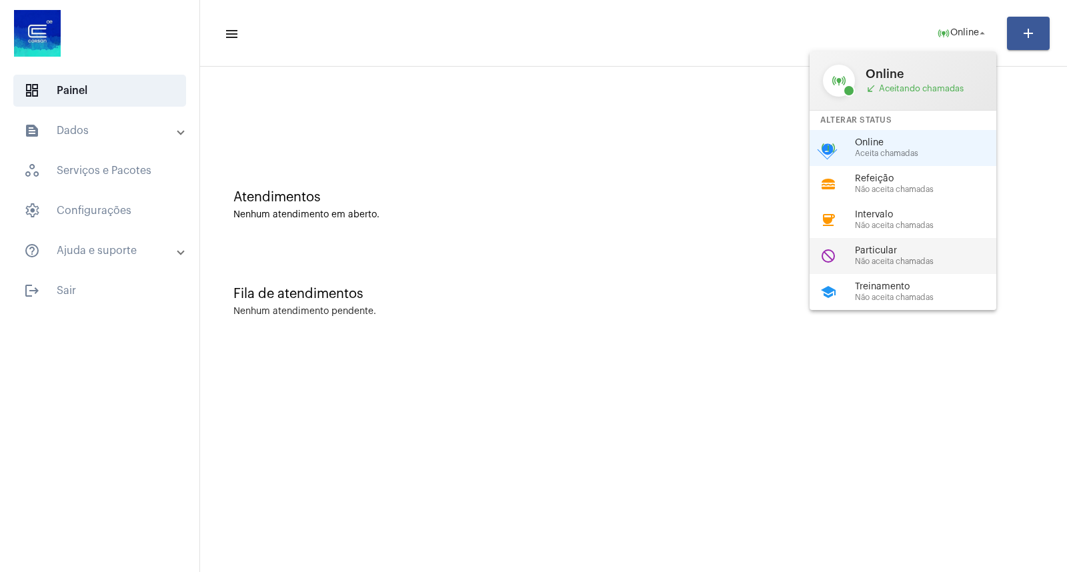
click at [884, 261] on span "Não aceita chamadas" at bounding box center [931, 261] width 152 height 9
